Goal: Task Accomplishment & Management: Use online tool/utility

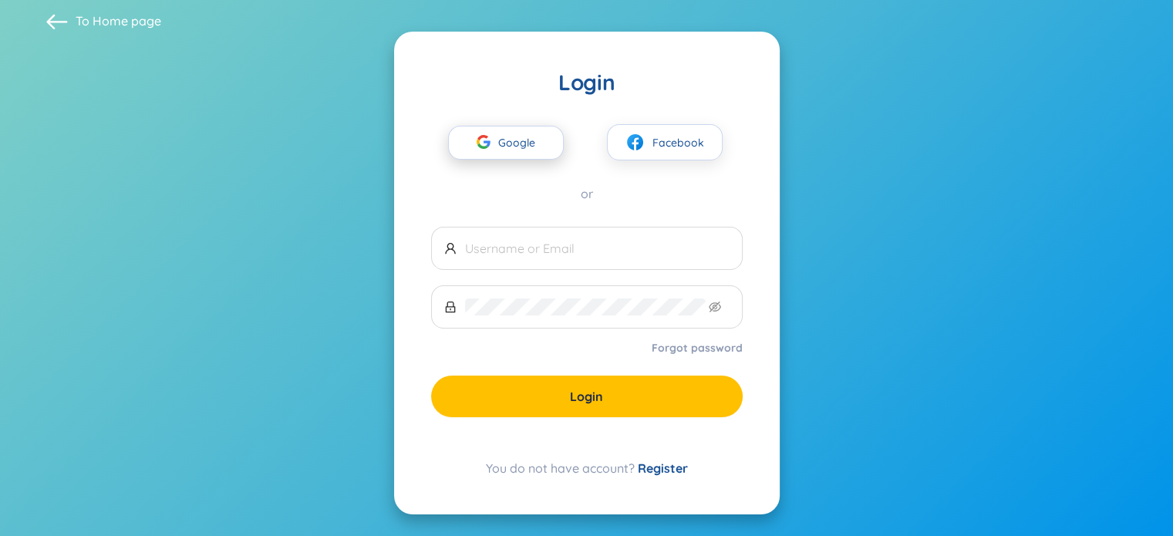
click at [509, 140] on span "Google" at bounding box center [520, 143] width 45 height 32
click at [524, 138] on span "Google" at bounding box center [520, 143] width 45 height 32
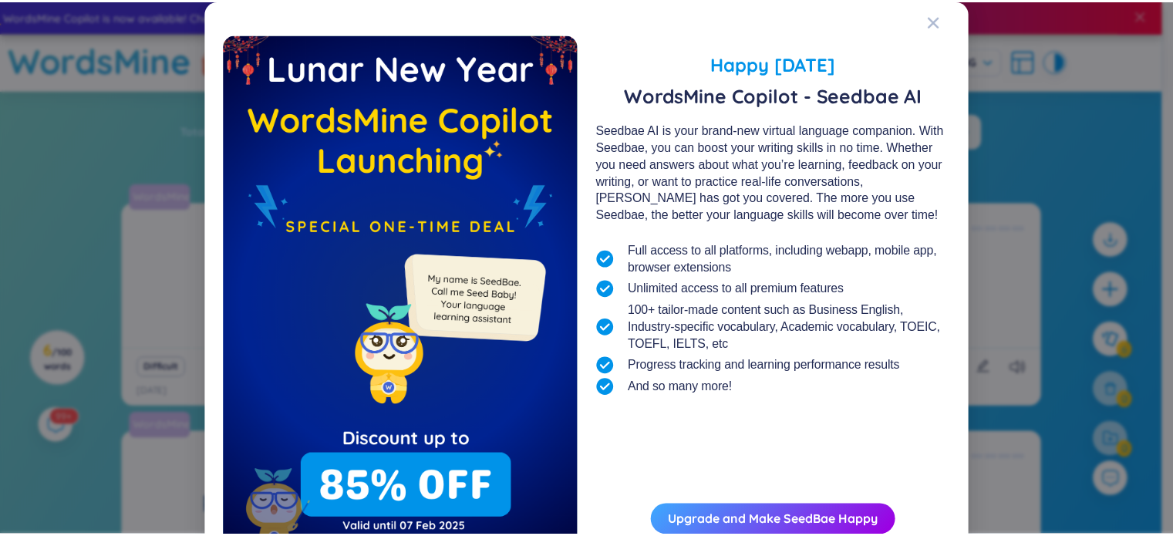
scroll to position [83, 0]
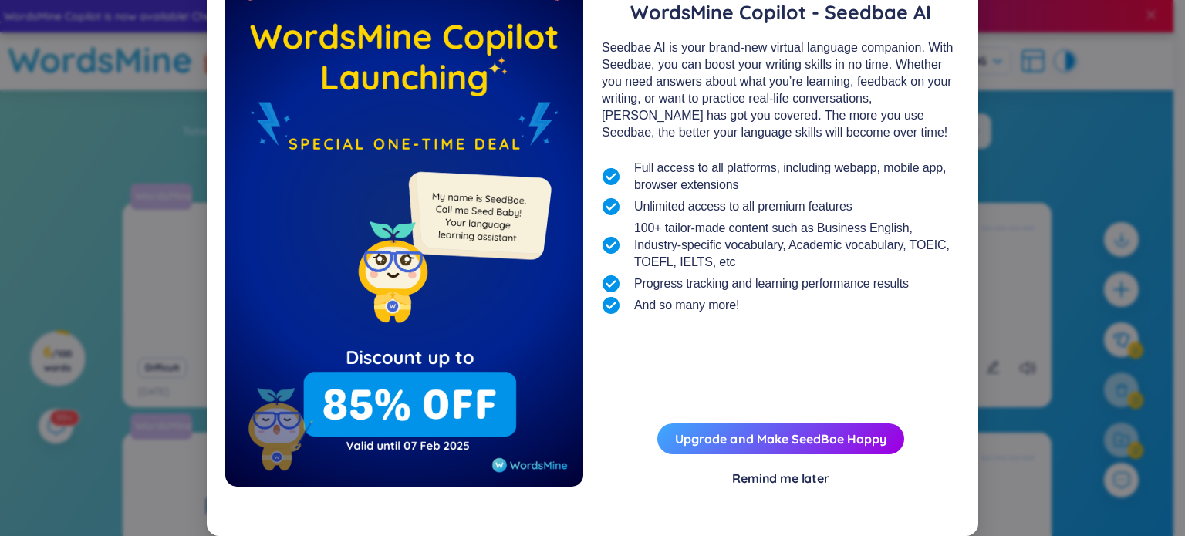
click at [760, 474] on div "Remind me later" at bounding box center [780, 478] width 97 height 17
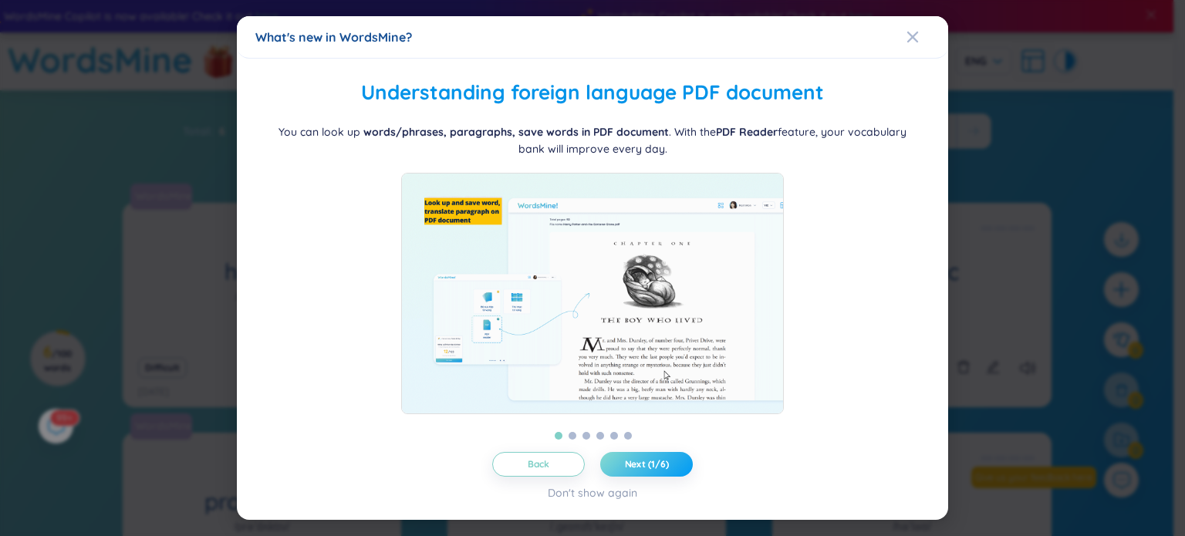
click at [620, 474] on button "Next (1/6)" at bounding box center [646, 464] width 93 height 25
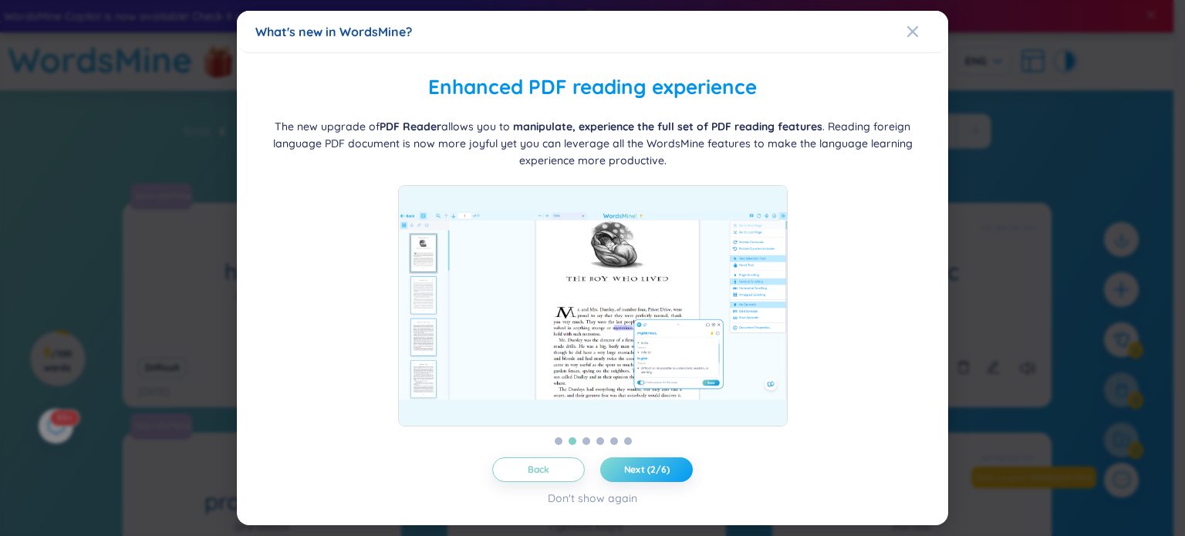
click at [620, 474] on button "Next (2/6)" at bounding box center [646, 469] width 93 height 25
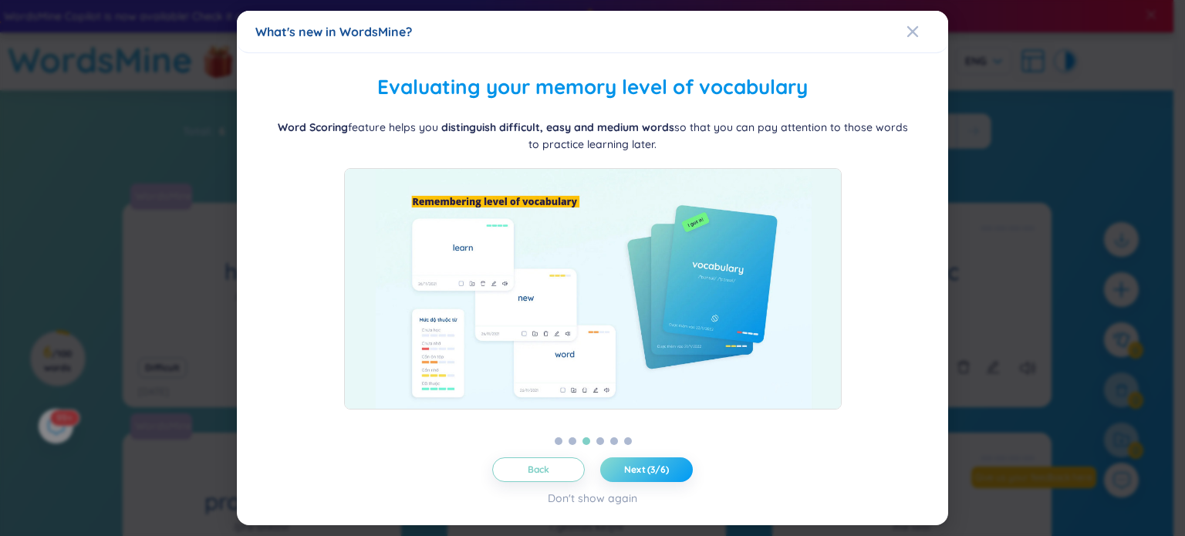
click at [620, 474] on button "Next (3/6)" at bounding box center [646, 469] width 93 height 25
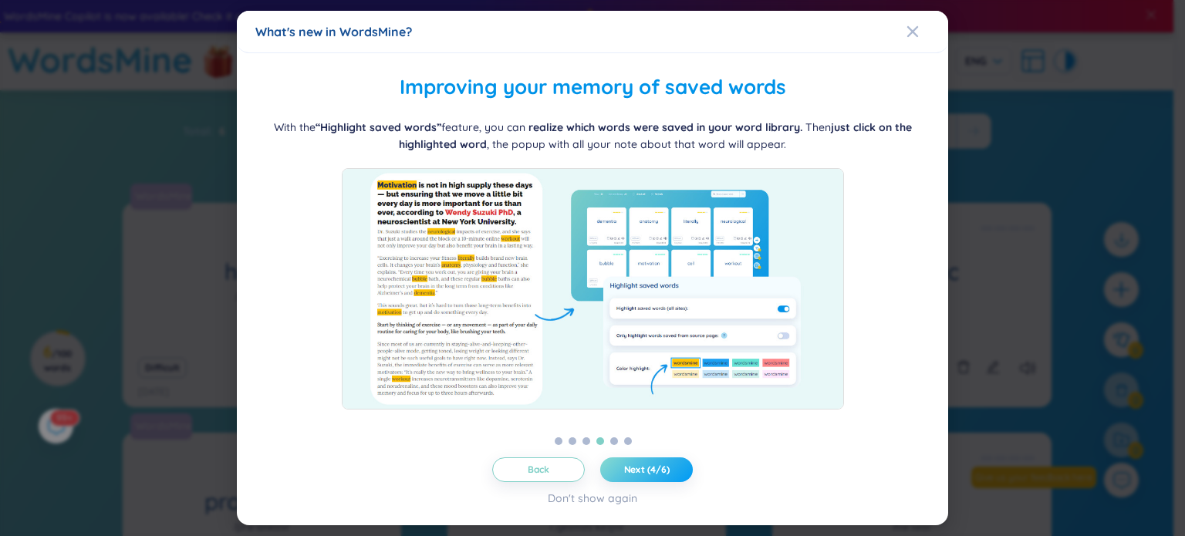
click at [620, 474] on button "Next (4/6)" at bounding box center [646, 469] width 93 height 25
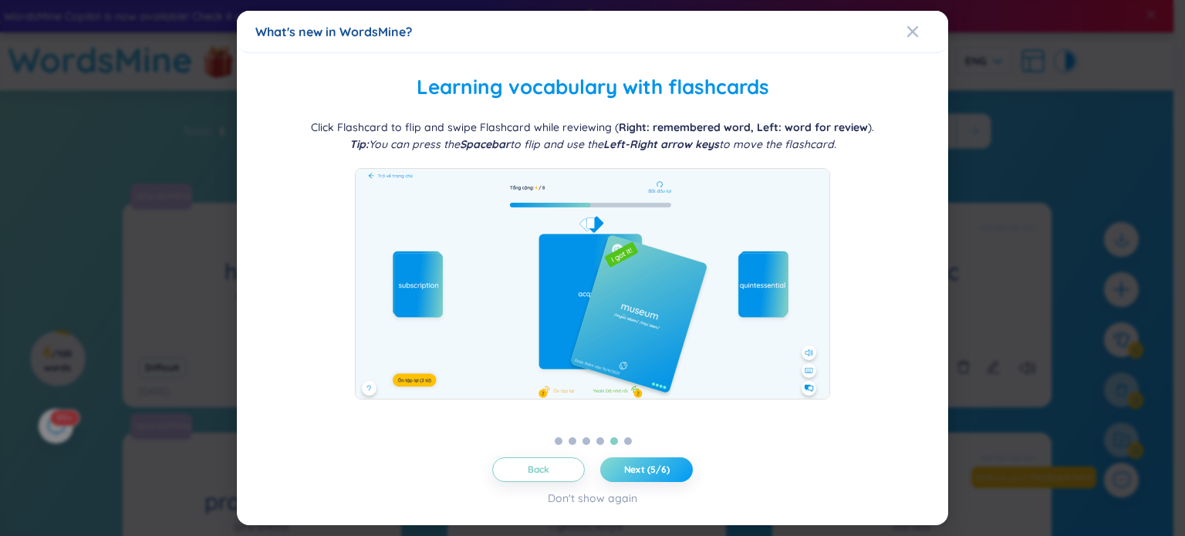
click at [620, 474] on button "Next (5/6)" at bounding box center [646, 469] width 93 height 25
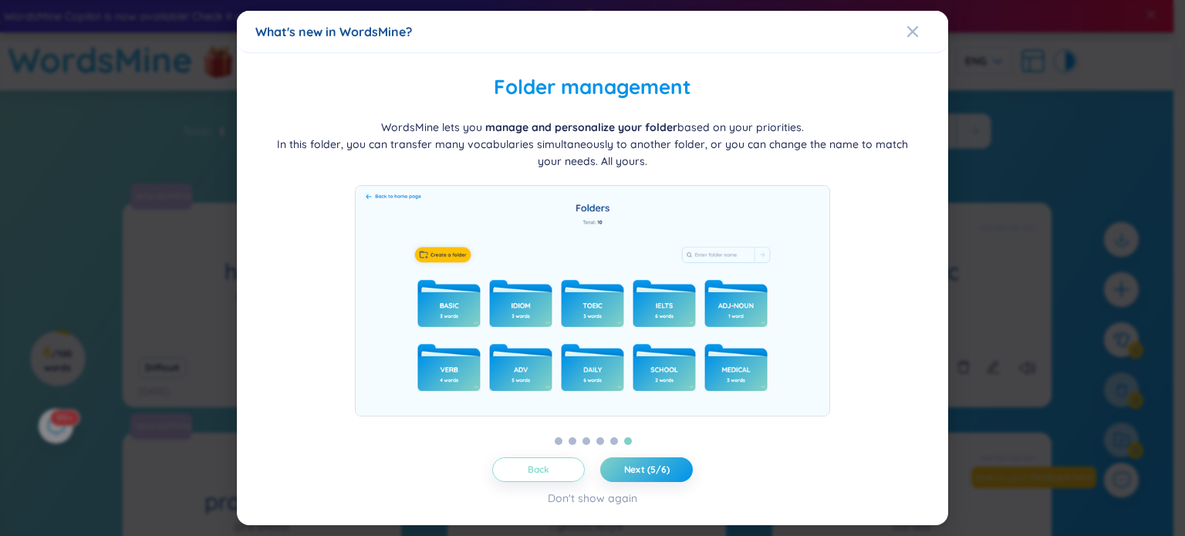
click at [575, 473] on button "Back" at bounding box center [538, 469] width 93 height 25
click at [623, 465] on span "Let's get started!" at bounding box center [647, 470] width 76 height 12
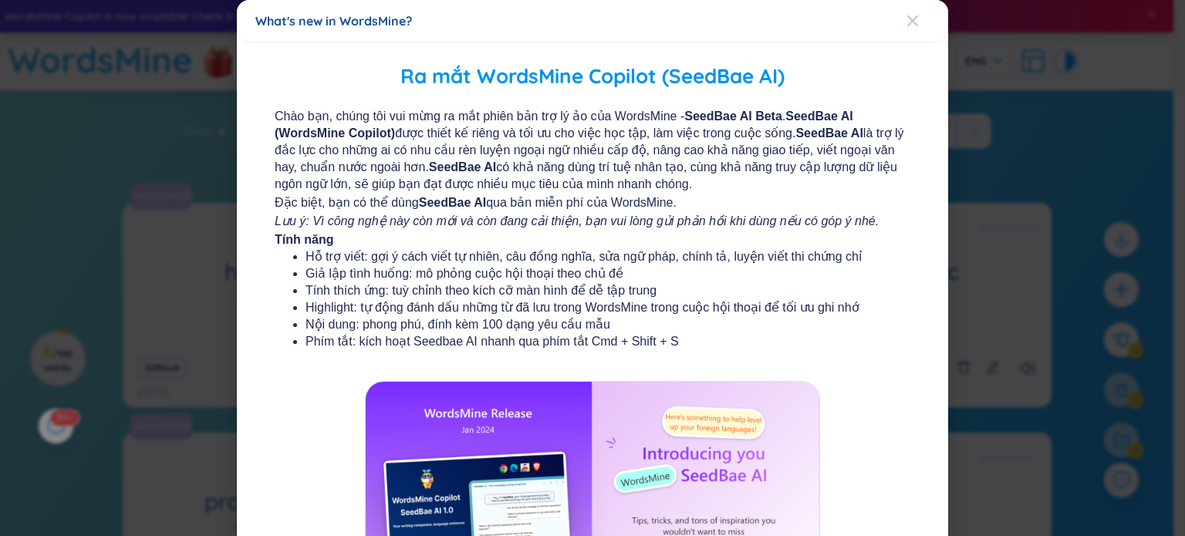
click at [907, 18] on icon "Close" at bounding box center [912, 21] width 12 height 12
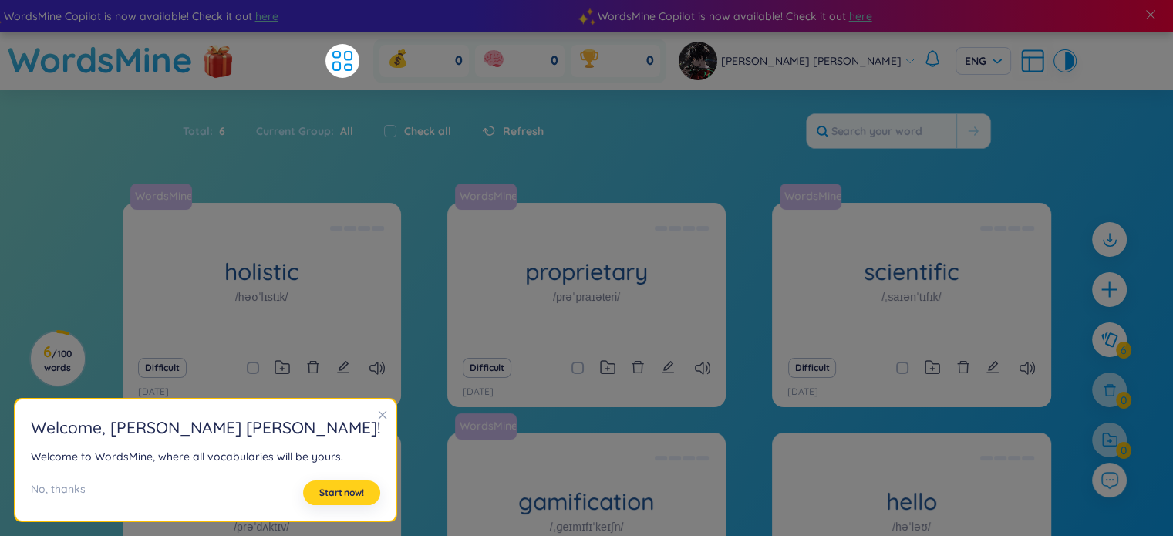
click at [319, 490] on span "Start now!" at bounding box center [341, 493] width 45 height 12
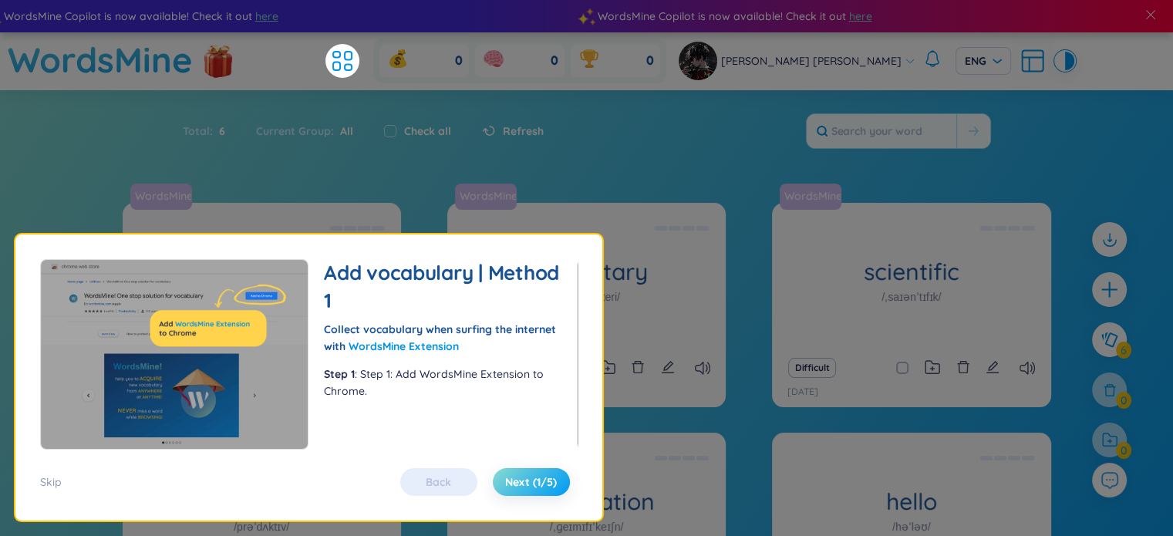
click at [515, 477] on span "Next (1/5)" at bounding box center [531, 481] width 52 height 15
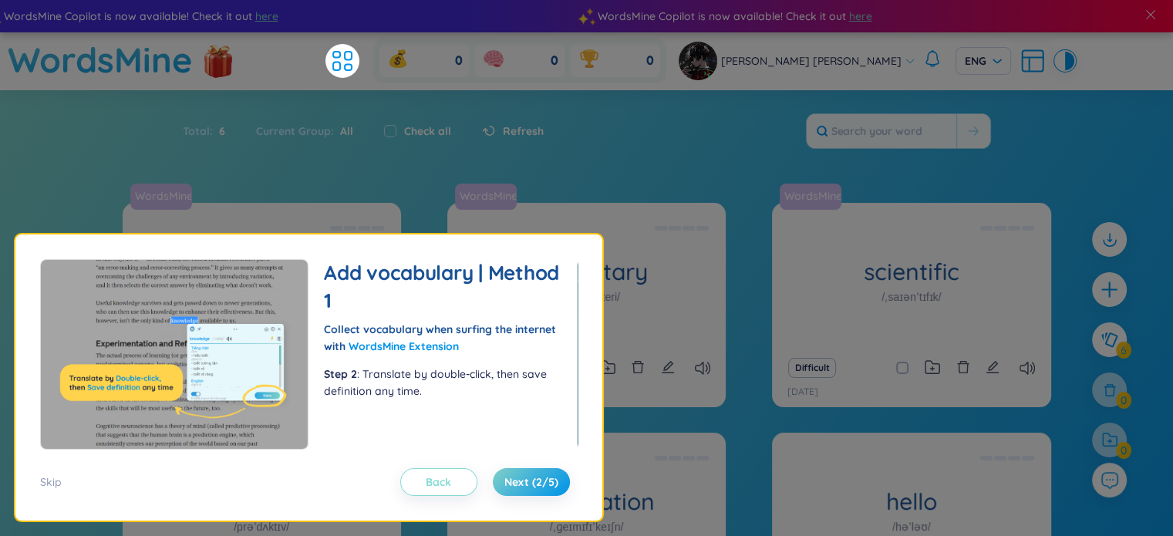
click at [454, 479] on button "Back" at bounding box center [438, 482] width 77 height 28
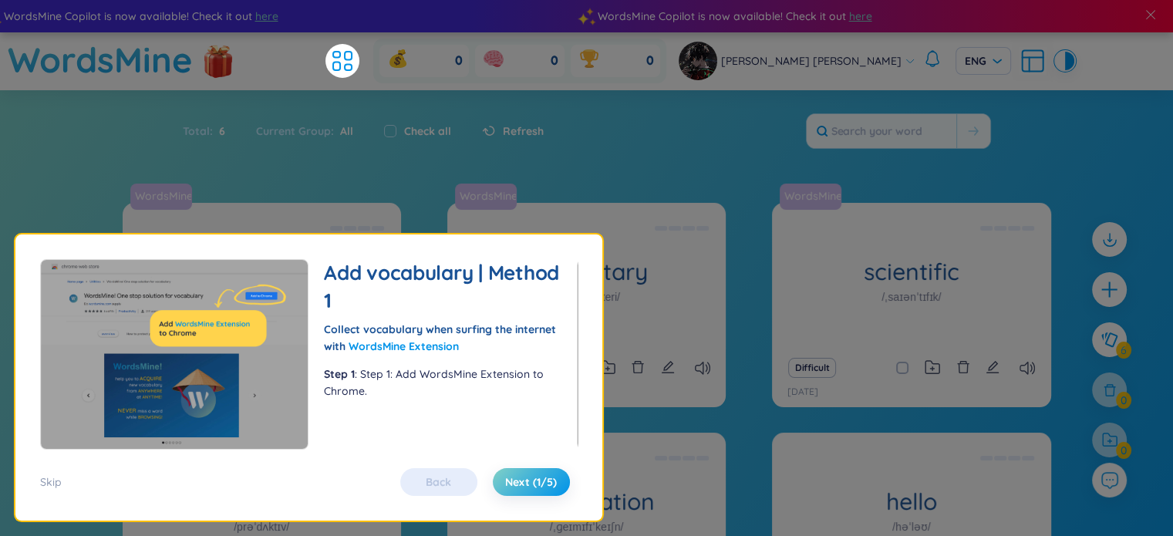
click at [451, 477] on div "Back Next (1/5)" at bounding box center [485, 482] width 185 height 28
click at [542, 481] on span "Next (1/5)" at bounding box center [531, 481] width 52 height 15
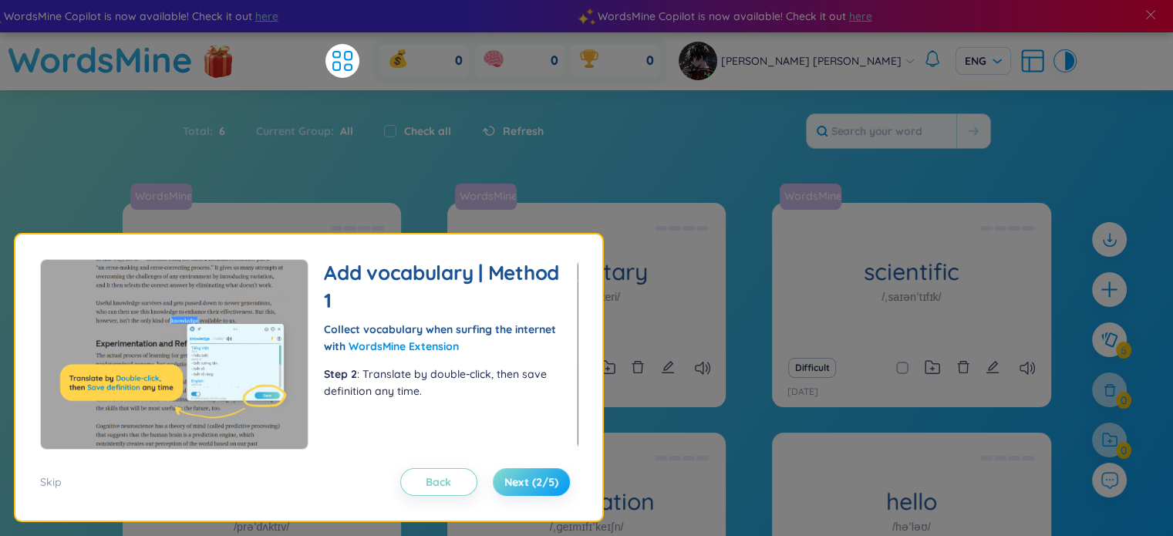
click at [542, 481] on span "Next (2/5)" at bounding box center [531, 481] width 54 height 15
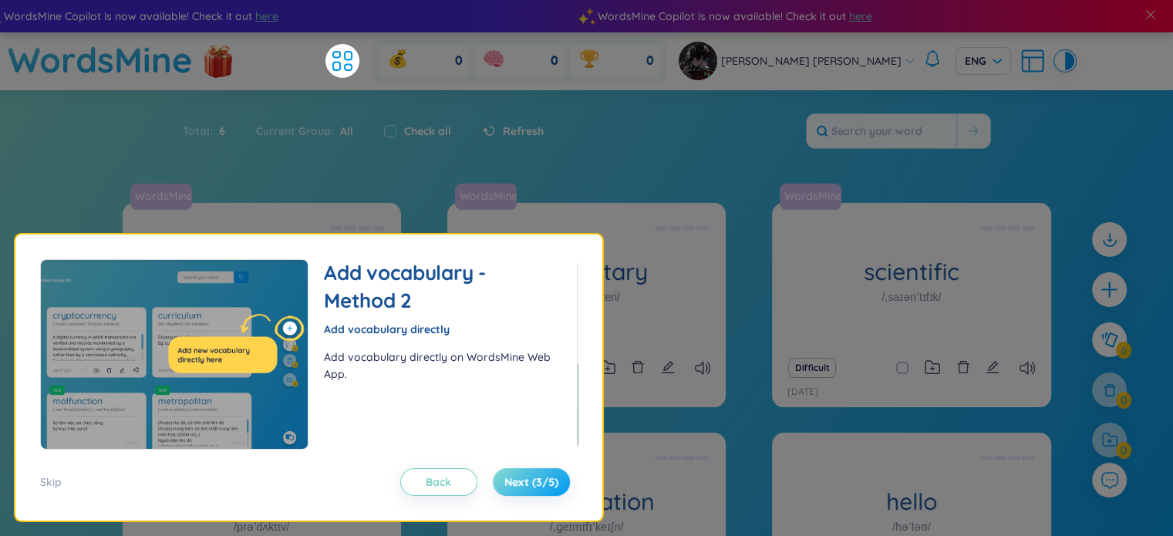
click at [542, 481] on span "Next (3/5)" at bounding box center [531, 481] width 54 height 15
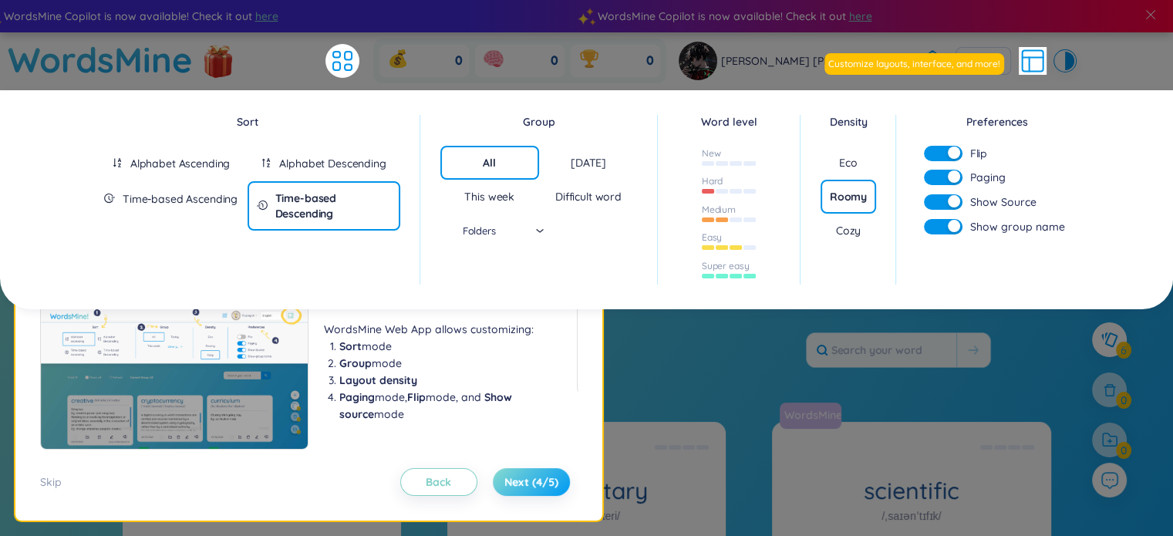
click at [542, 481] on span "Next (4/5)" at bounding box center [531, 481] width 54 height 15
click at [54, 477] on div "Skip" at bounding box center [51, 482] width 22 height 17
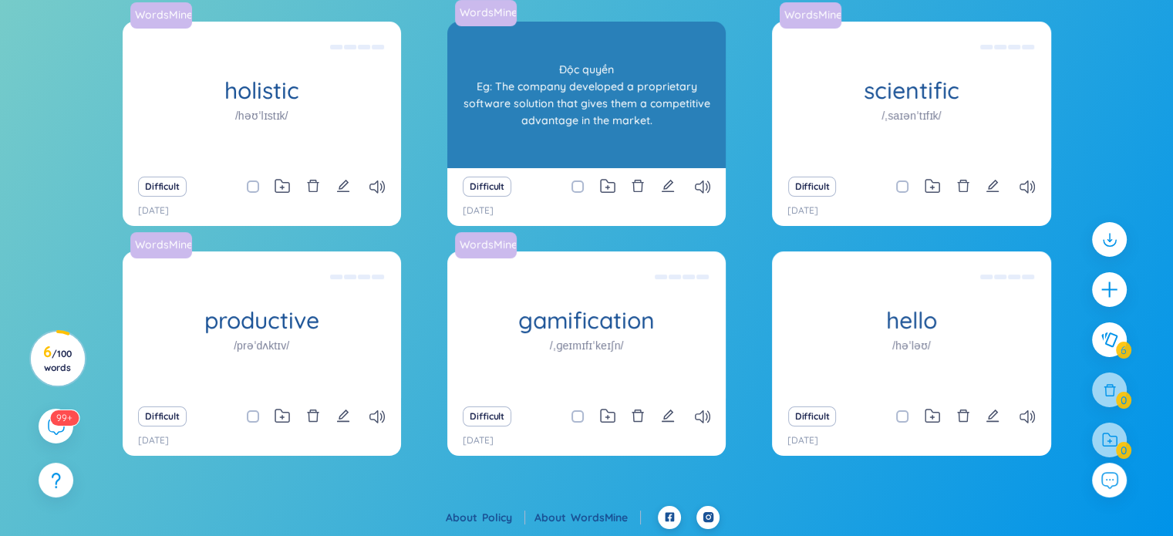
scroll to position [0, 0]
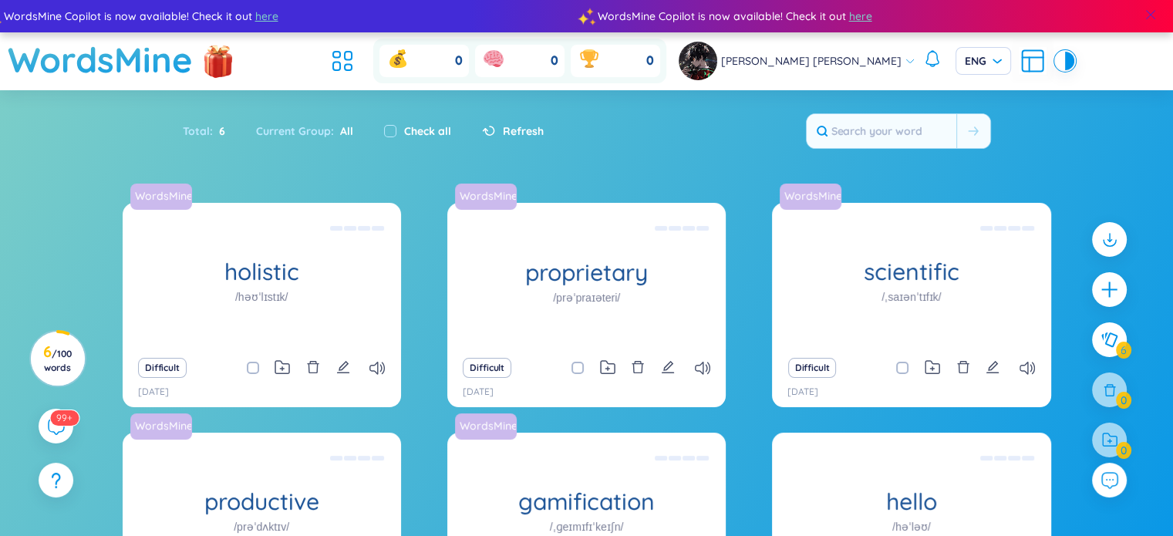
click at [1157, 12] on span at bounding box center [1151, 15] width 14 height 14
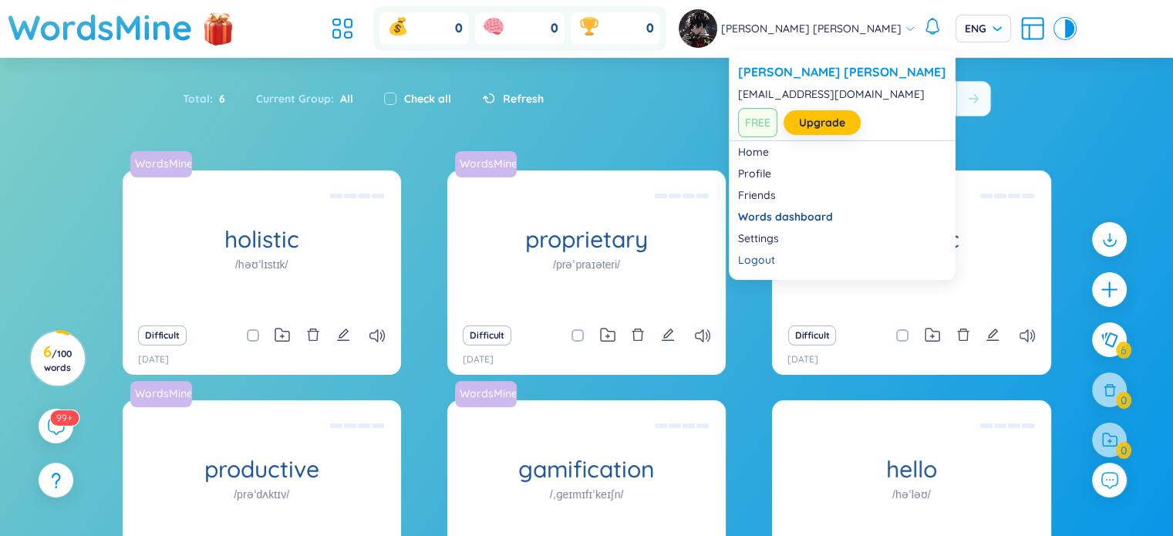
click at [816, 22] on span "Minh Hồ Quang" at bounding box center [811, 28] width 180 height 17
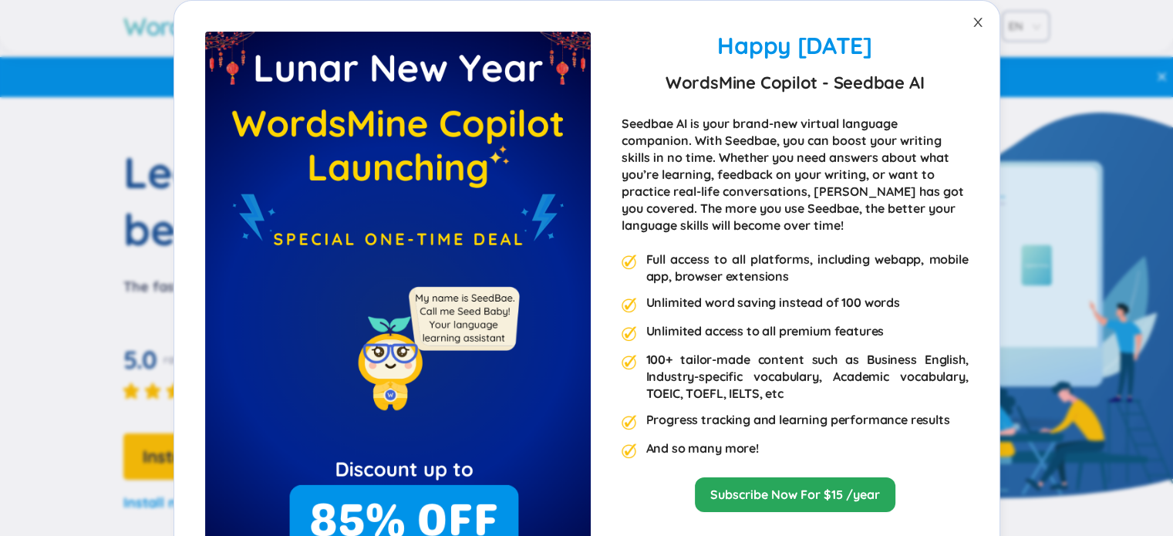
click at [964, 27] on span "Close" at bounding box center [977, 22] width 43 height 43
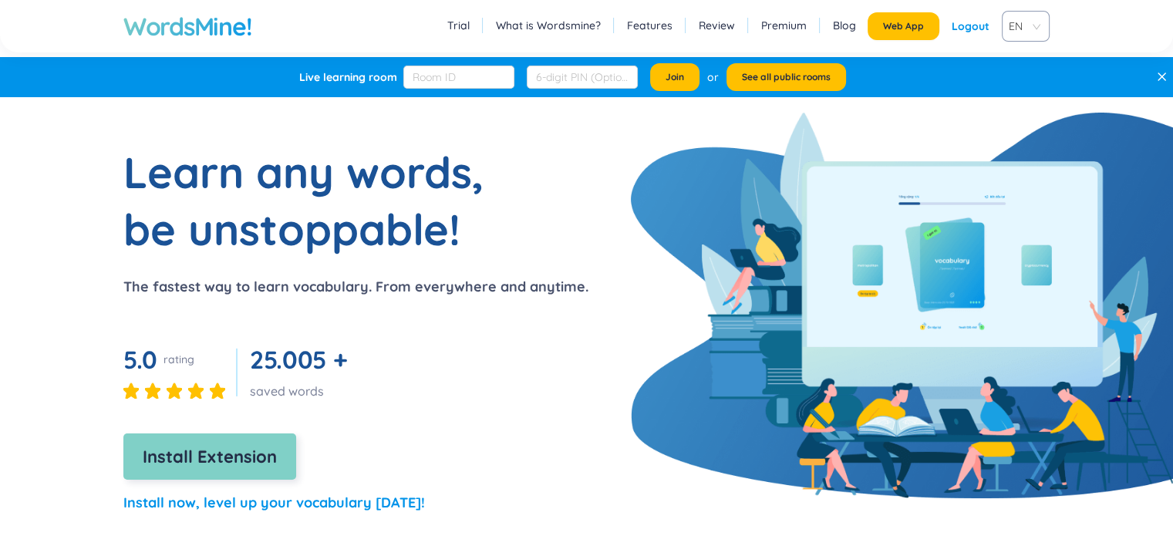
click at [225, 454] on span "Install Extension" at bounding box center [210, 457] width 134 height 27
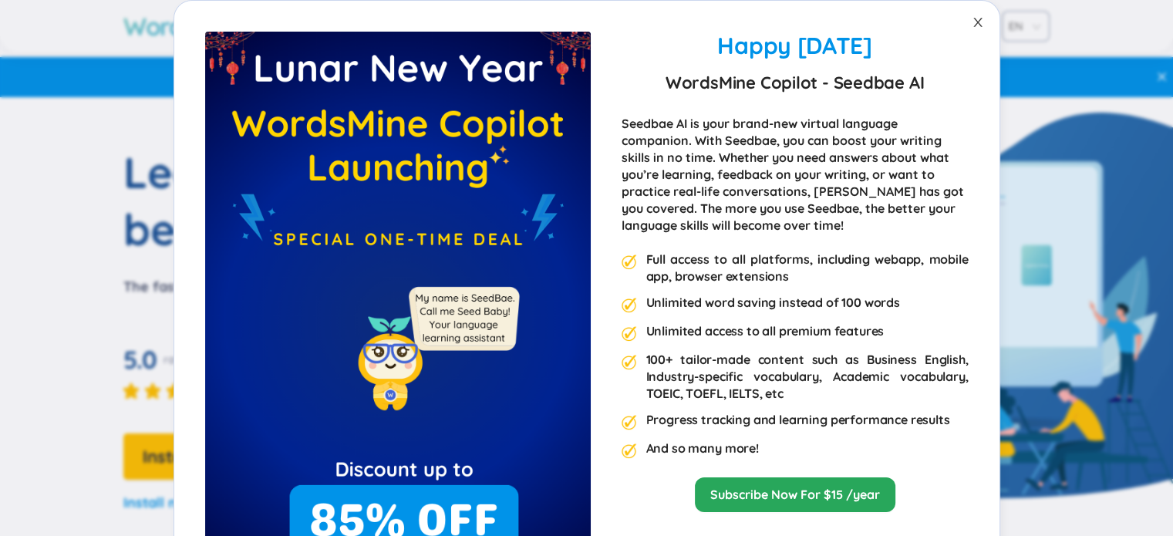
click at [972, 19] on icon "close" at bounding box center [978, 22] width 12 height 12
click at [972, 25] on icon "close" at bounding box center [978, 22] width 12 height 12
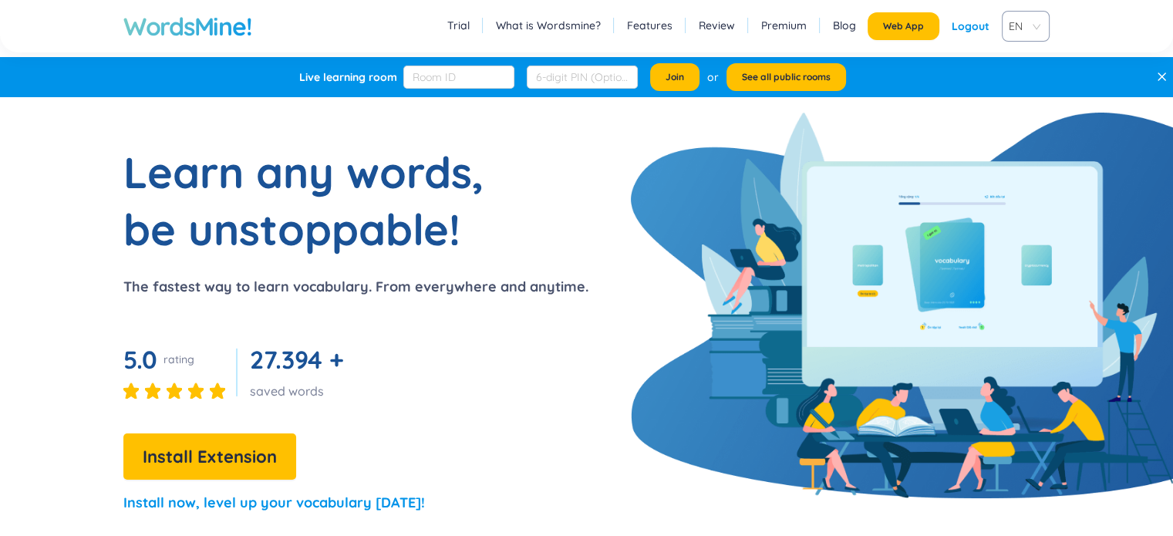
click at [315, 208] on h1 "Learn any words, be unstoppable!" at bounding box center [316, 200] width 386 height 114
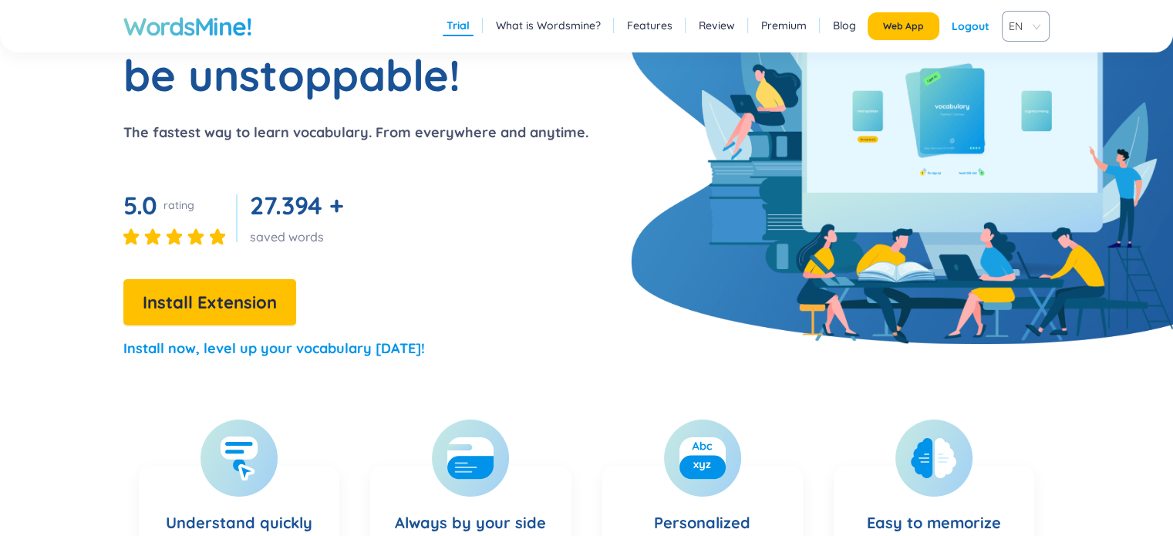
scroll to position [309, 0]
